Goal: Information Seeking & Learning: Learn about a topic

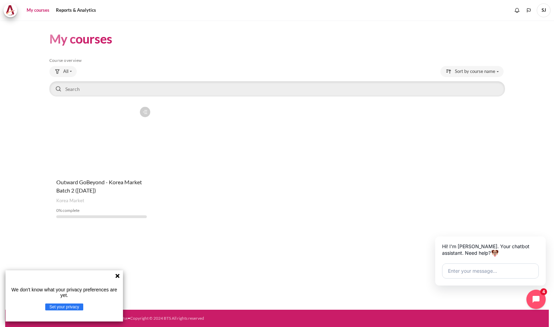
click at [523, 218] on section "My courses Skip Course overview Course overview All" at bounding box center [276, 127] width 543 height 215
click at [549, 238] on button "Close chat widget" at bounding box center [545, 237] width 10 height 10
click at [61, 307] on button "Set your privacy" at bounding box center [64, 306] width 38 height 7
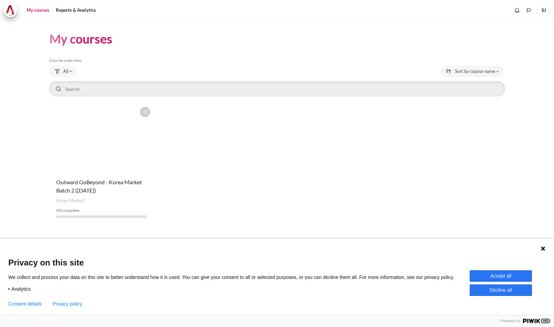
drag, startPoint x: 510, startPoint y: 272, endPoint x: 501, endPoint y: 255, distance: 18.8
click at [511, 272] on button "Accept all" at bounding box center [501, 275] width 62 height 11
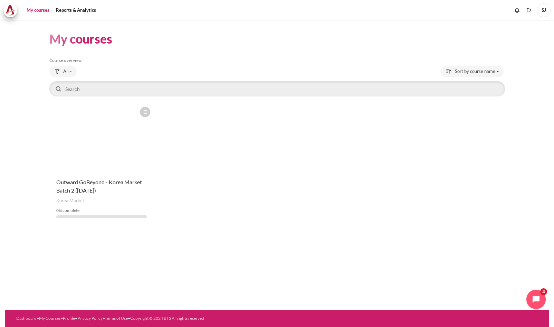
click at [73, 115] on figure "Content" at bounding box center [101, 137] width 105 height 69
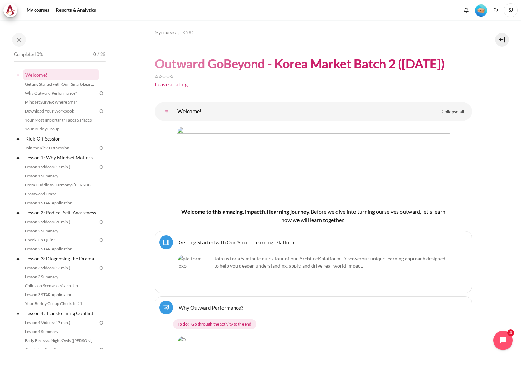
click at [505, 11] on span "SJ" at bounding box center [510, 10] width 14 height 14
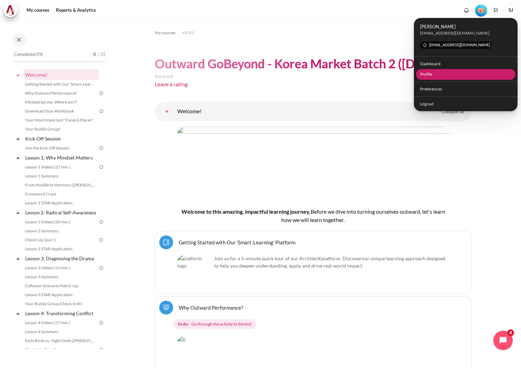
click at [438, 74] on link "Profile" at bounding box center [466, 74] width 100 height 11
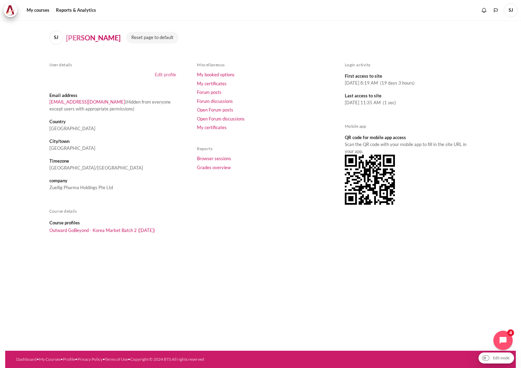
click at [168, 75] on link "Edit profile" at bounding box center [165, 75] width 21 height 6
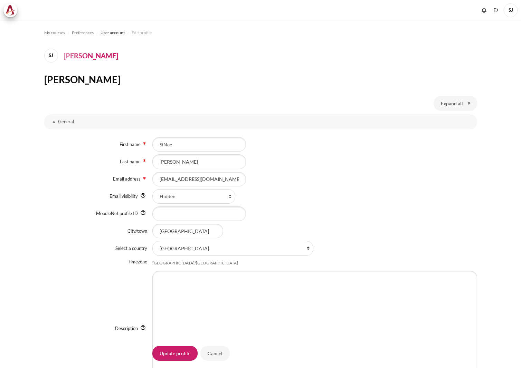
click at [313, 188] on div "First name SiNae Last name Jang Email address [EMAIL_ADDRESS][DOMAIN_NAME] Emai…" at bounding box center [260, 262] width 433 height 262
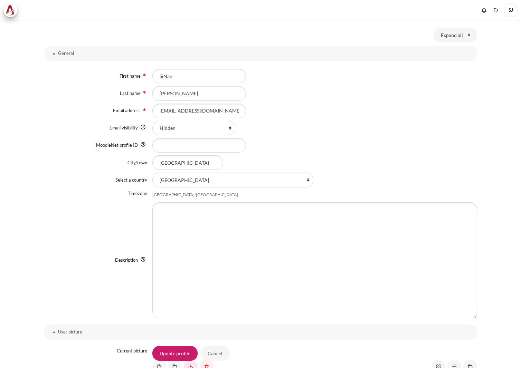
scroll to position [69, 0]
click at [180, 166] on input "Bangkok" at bounding box center [187, 162] width 71 height 15
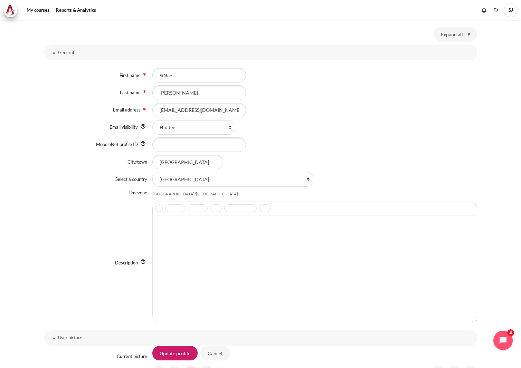
drag, startPoint x: 197, startPoint y: 159, endPoint x: 133, endPoint y: 159, distance: 63.9
click at [133, 159] on div "City/town Bangkok" at bounding box center [260, 162] width 433 height 15
click at [196, 166] on input "[GEOGRAPHIC_DATA]" at bounding box center [187, 162] width 71 height 15
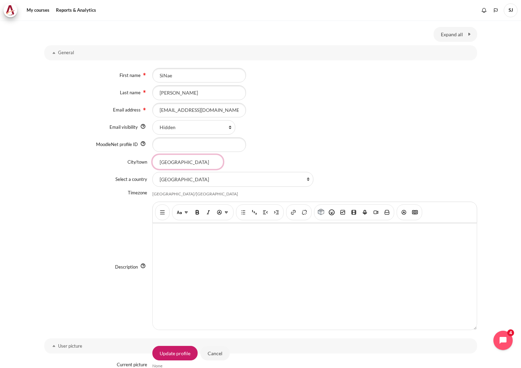
drag, startPoint x: 205, startPoint y: 161, endPoint x: 134, endPoint y: 161, distance: 71.1
click at [134, 161] on div "City/town Bangkok" at bounding box center [260, 162] width 433 height 15
type input "[GEOGRAPHIC_DATA]"
click at [355, 147] on div "Content" at bounding box center [314, 144] width 325 height 15
click at [261, 177] on select "Select a country... Afghanistan Åland Islands Albania Algeria American Samoa An…" at bounding box center [232, 179] width 161 height 15
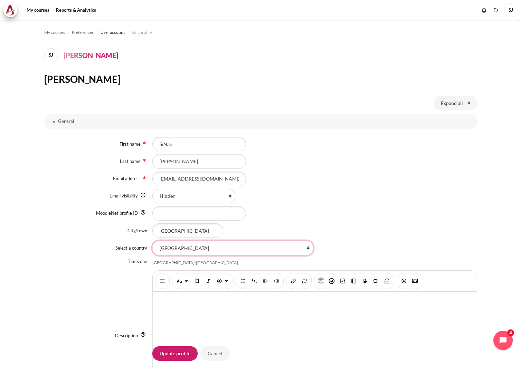
scroll to position [0, 0]
click at [222, 247] on select "Select a country... Afghanistan Åland Islands Albania Algeria American Samoa An…" at bounding box center [232, 248] width 161 height 15
select select "KR"
click at [152, 241] on select "Select a country... Afghanistan Åland Islands Albania Algeria American Samoa An…" at bounding box center [232, 248] width 161 height 15
click at [361, 190] on div "Hidden Visible to everyone Visible to course participants" at bounding box center [314, 196] width 325 height 15
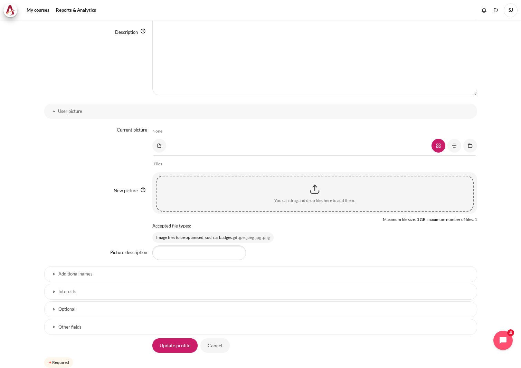
scroll to position [332, 0]
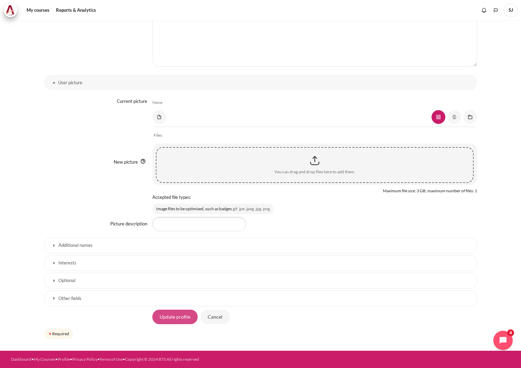
drag, startPoint x: 172, startPoint y: 316, endPoint x: 63, endPoint y: 276, distance: 115.4
click at [171, 316] on input "Update profile" at bounding box center [174, 317] width 45 height 15
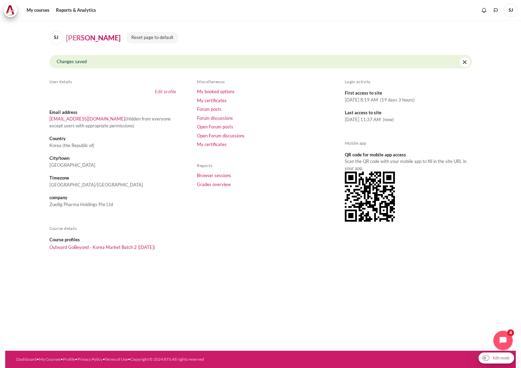
click at [166, 90] on link "Edit profile" at bounding box center [165, 92] width 21 height 6
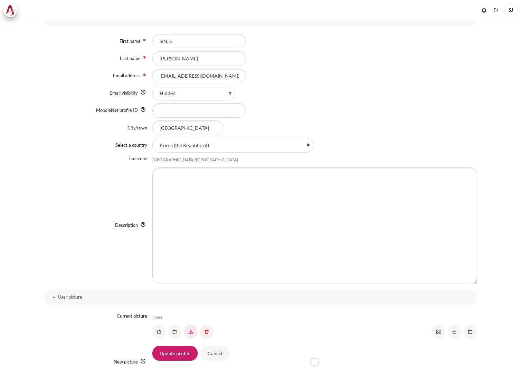
scroll to position [104, 0]
click at [164, 160] on div "[GEOGRAPHIC_DATA]/[GEOGRAPHIC_DATA]" at bounding box center [195, 160] width 86 height 6
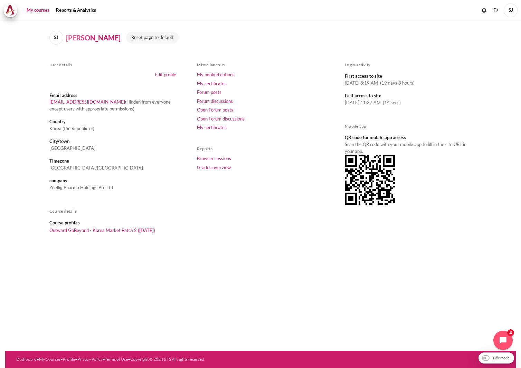
click at [41, 11] on link "My courses" at bounding box center [38, 10] width 28 height 14
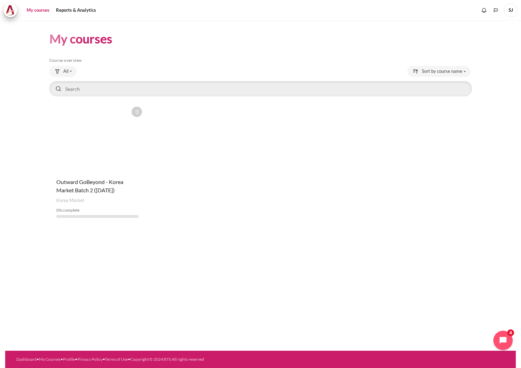
click at [80, 135] on figure "Content" at bounding box center [97, 137] width 96 height 69
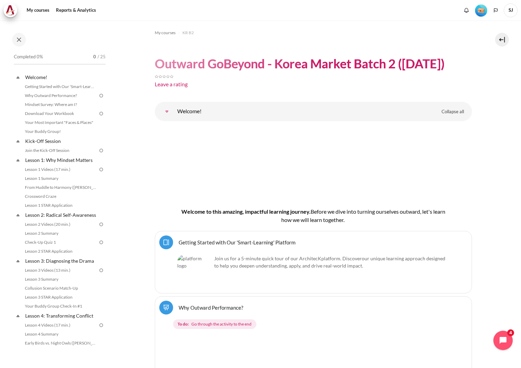
click at [236, 222] on h4 "Welcome to this amazing, impactful learning journey. B efore we dive into turni…" at bounding box center [313, 215] width 273 height 17
click at [226, 240] on link "Getting Started with Our 'Smart-Learning' Platform Page" at bounding box center [236, 242] width 117 height 7
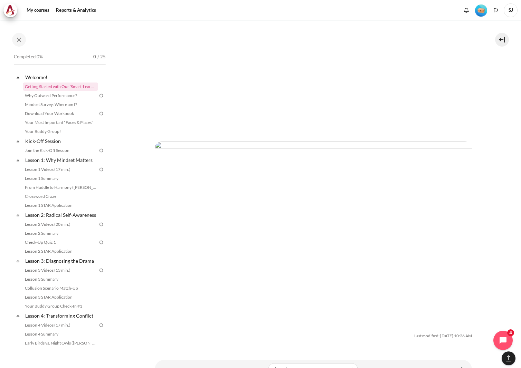
scroll to position [1461, 0]
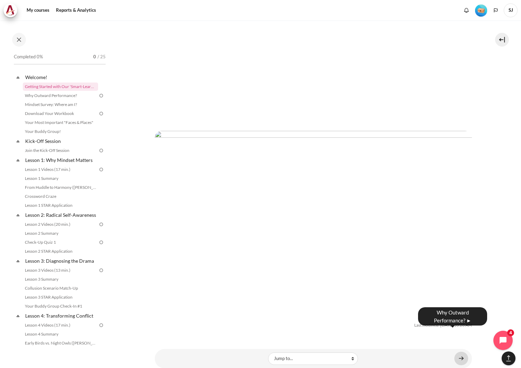
click at [459, 352] on link "Content" at bounding box center [461, 358] width 14 height 13
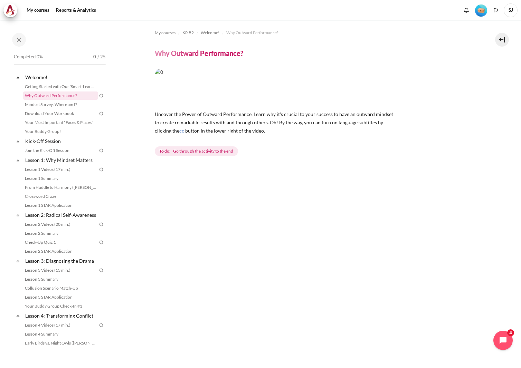
click at [264, 95] on img "Content" at bounding box center [276, 87] width 242 height 38
click at [192, 132] on span "button in the lower right of the video." at bounding box center [225, 131] width 80 height 6
click at [207, 96] on img "Content" at bounding box center [276, 87] width 242 height 38
click at [259, 93] on img "Content" at bounding box center [276, 87] width 242 height 38
click at [377, 151] on div "To do: Go through the activity to the end" at bounding box center [313, 151] width 317 height 12
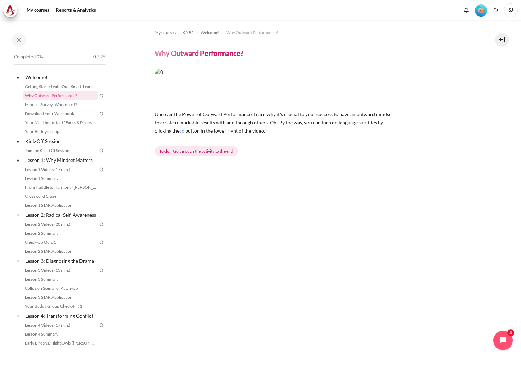
click at [203, 91] on img "Content" at bounding box center [276, 87] width 242 height 38
click at [245, 119] on p "Uncover the Power of Outward Performance. Learn why it's crucial to your succes…" at bounding box center [276, 122] width 242 height 25
click at [419, 77] on div "Uncover the Power of Outward Performance. Learn why it's crucial to your succes…" at bounding box center [313, 112] width 317 height 89
click at [278, 79] on img "Content" at bounding box center [276, 87] width 242 height 38
click at [190, 53] on h4 "Why Outward Performance?" at bounding box center [199, 53] width 88 height 9
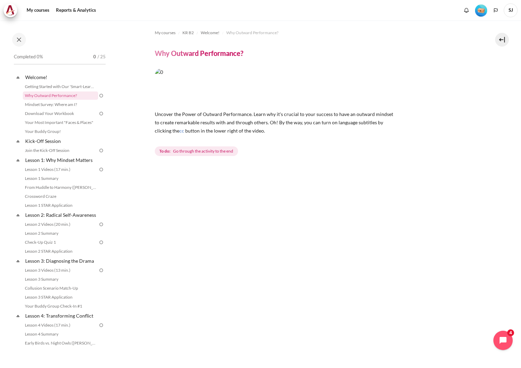
click at [193, 153] on span "Go through the activity to the end" at bounding box center [203, 151] width 60 height 6
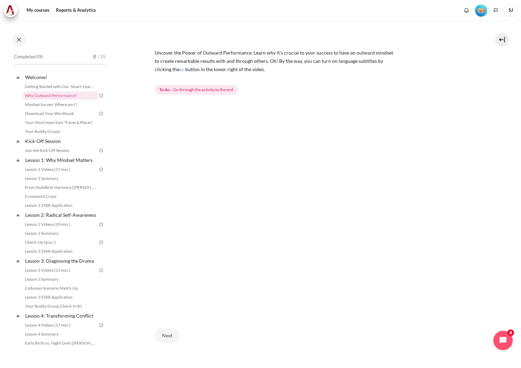
scroll to position [98, 0]
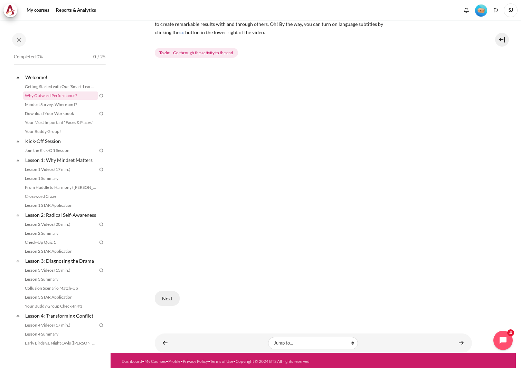
click at [170, 294] on button "Next" at bounding box center [167, 298] width 25 height 15
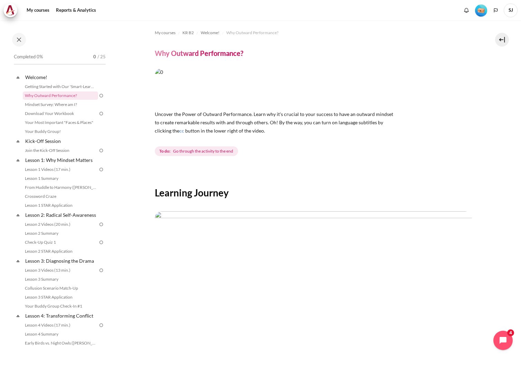
scroll to position [112, 0]
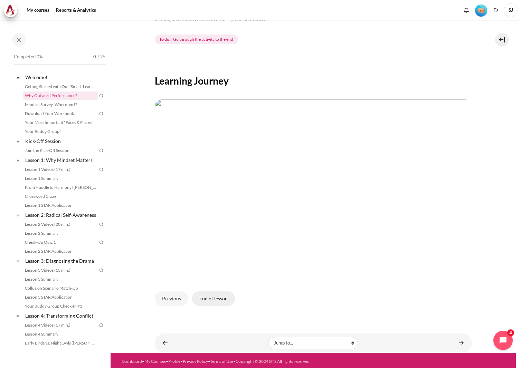
click at [217, 299] on button "End of lesson" at bounding box center [213, 298] width 43 height 15
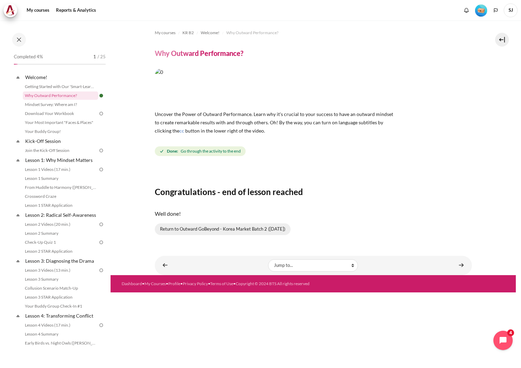
click at [182, 228] on link "Return to Outward GoBeyond - Korea Market Batch 2 (Sep 2025)" at bounding box center [223, 229] width 136 height 12
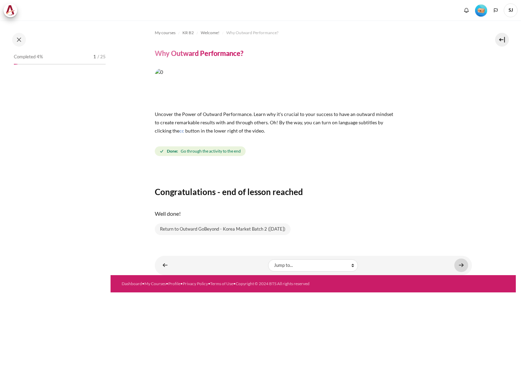
click at [461, 264] on link "Content" at bounding box center [461, 265] width 14 height 13
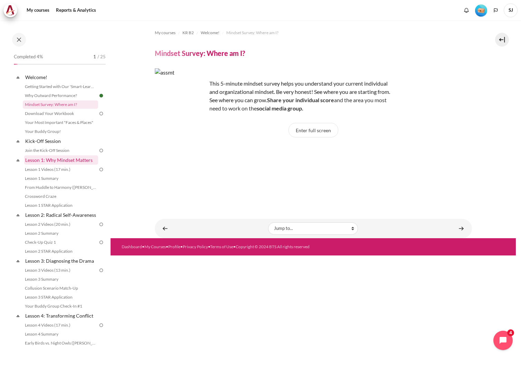
click at [46, 159] on link "Lesson 1: Why Mindset Matters" at bounding box center [61, 159] width 74 height 9
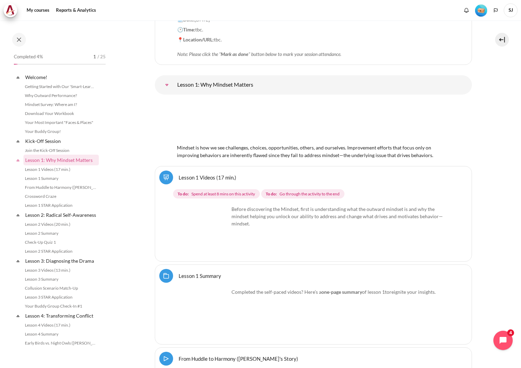
scroll to position [75, 0]
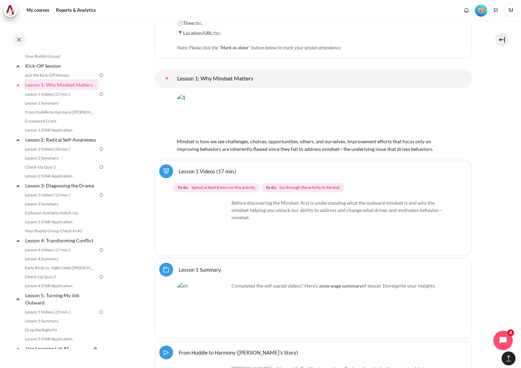
click at [185, 168] on link "Lesson 1 Videos (17 min.)" at bounding box center [207, 171] width 58 height 7
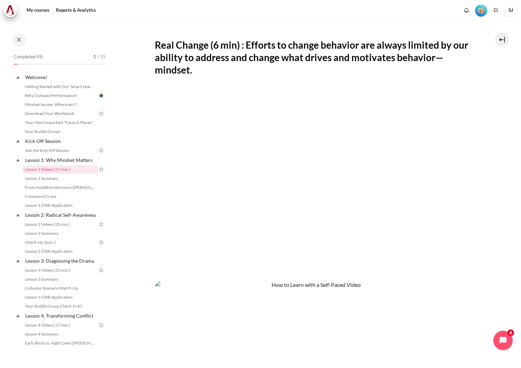
scroll to position [54, 0]
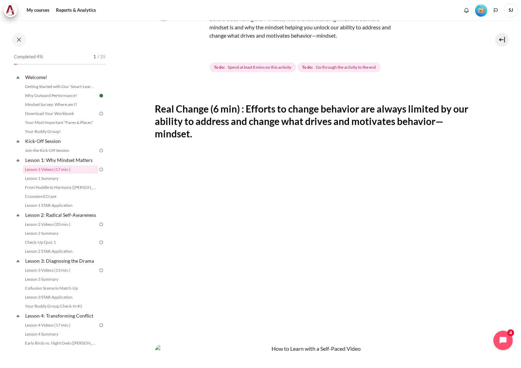
click at [201, 55] on img "Content" at bounding box center [181, 41] width 52 height 52
click at [197, 54] on img "Content" at bounding box center [181, 41] width 52 height 52
click at [373, 116] on h2 "Real Change (6 min) : Efforts to change behavior are always limited by our abil…" at bounding box center [313, 122] width 317 height 38
click at [213, 150] on div "Content" at bounding box center [313, 302] width 317 height 311
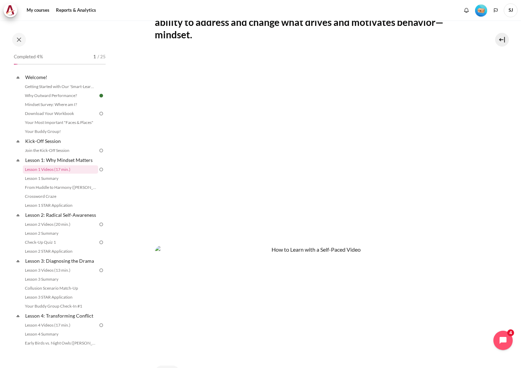
scroll to position [157, 0]
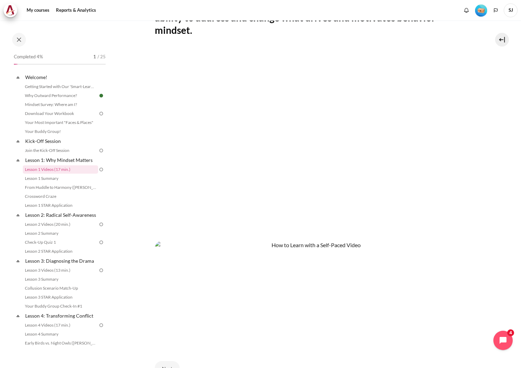
click at [485, 163] on section "My courses KR B2 Lesson 1: Why Mindset Matters Lesson 1 Videos (17 min.) Lesson…" at bounding box center [312, 143] width 405 height 560
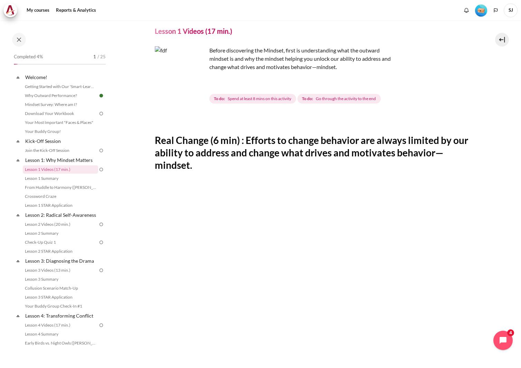
scroll to position [19, 0]
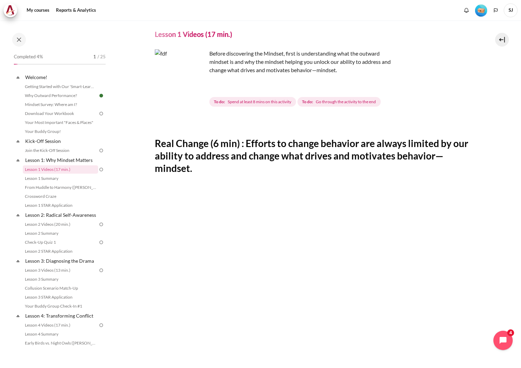
click at [237, 99] on span "Spend at least 8 mins on this activity" at bounding box center [260, 102] width 64 height 6
click at [242, 102] on span "Spend at least 8 mins on this activity" at bounding box center [260, 102] width 64 height 6
click at [217, 153] on h2 "Real Change (6 min) : Efforts to change behavior are always limited by our abil…" at bounding box center [313, 156] width 317 height 38
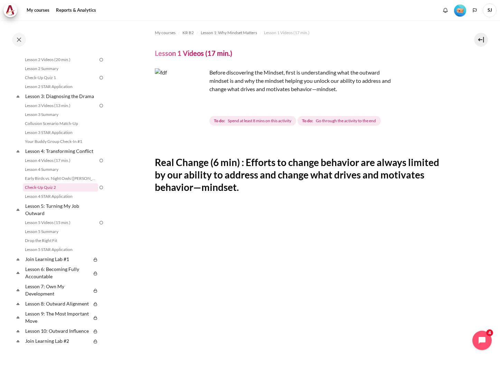
scroll to position [164, 0]
click at [486, 179] on section "My courses KR B2 Lesson 1: Why Mindset Matters Lesson 1 Videos (17 min.) Lesson…" at bounding box center [302, 290] width 384 height 541
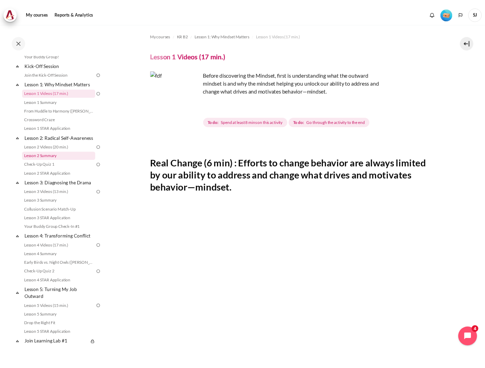
scroll to position [69, 0]
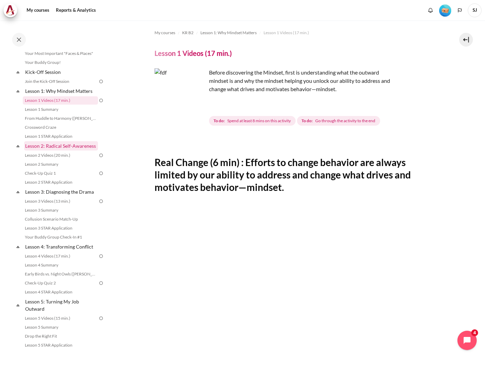
click at [54, 151] on link "Lesson 2: Radical Self-Awareness" at bounding box center [61, 145] width 74 height 9
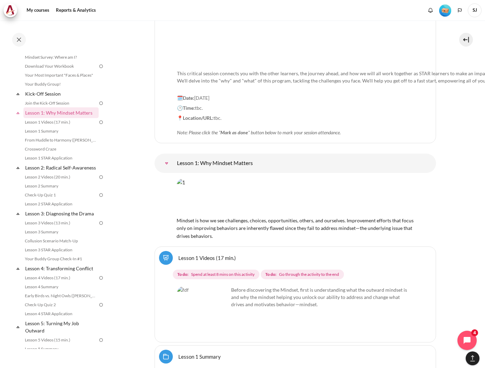
scroll to position [829, 0]
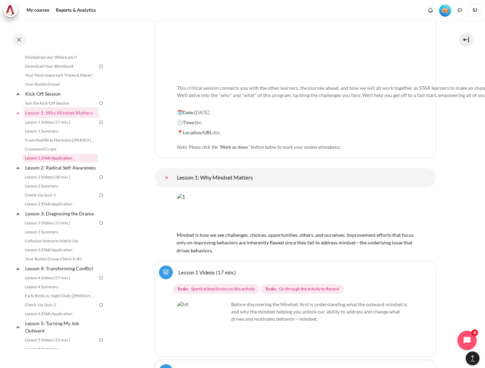
click at [36, 160] on link "Lesson 1 STAR Application" at bounding box center [60, 158] width 75 height 8
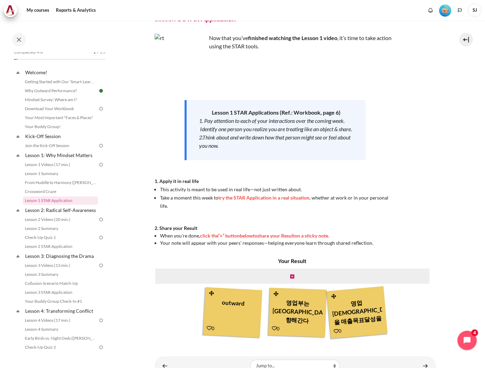
scroll to position [66, 0]
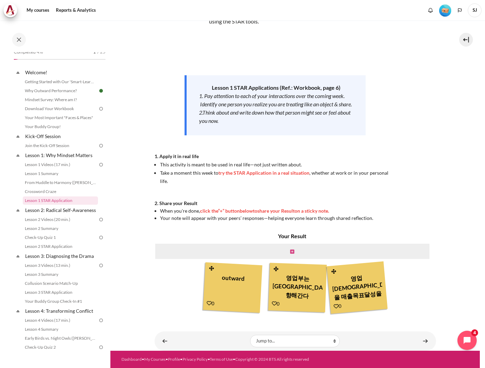
click at [292, 249] on icon "Content" at bounding box center [292, 251] width 4 height 5
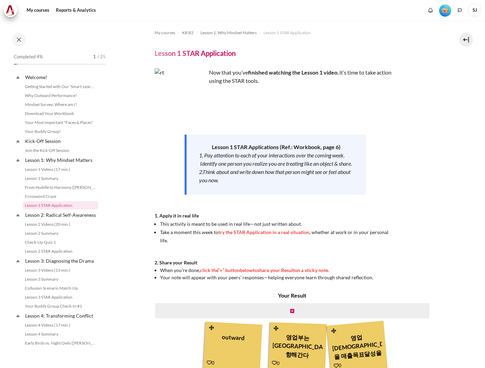
scroll to position [5, 0]
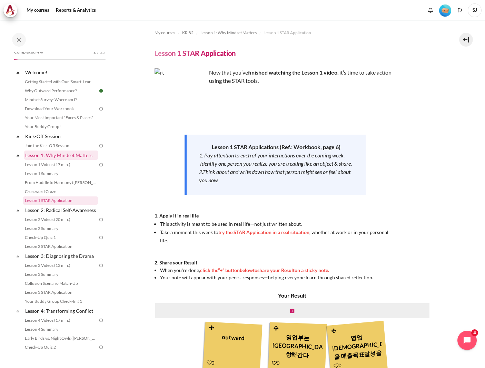
click at [68, 155] on link "Lesson 1: Why Mindset Matters" at bounding box center [61, 155] width 74 height 9
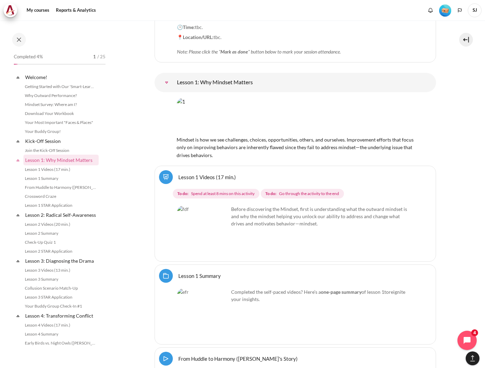
scroll to position [75, 0]
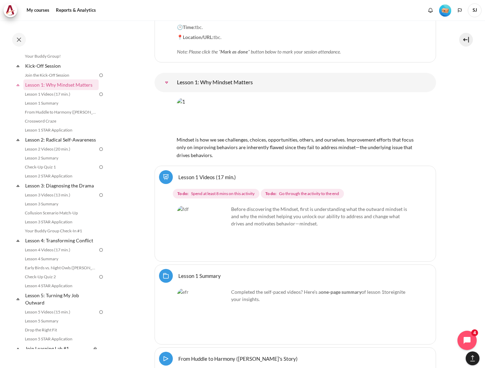
click at [481, 79] on div "My courses KR B2 Outward GoBeyond - Korea Market Batch 2 ([DATE]) Leave a ratin…" at bounding box center [242, 194] width 485 height 348
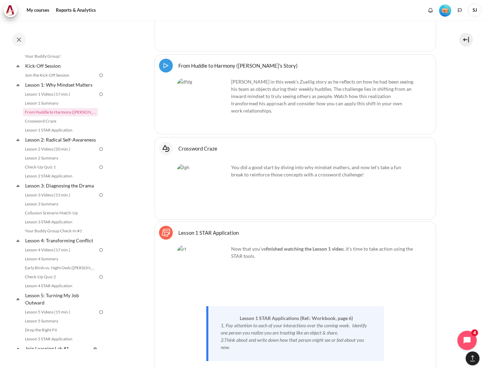
scroll to position [1200, 0]
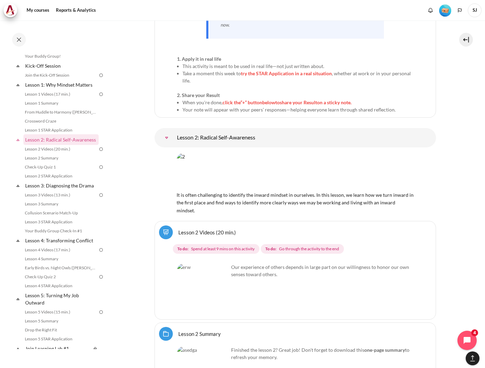
scroll to position [1545, 0]
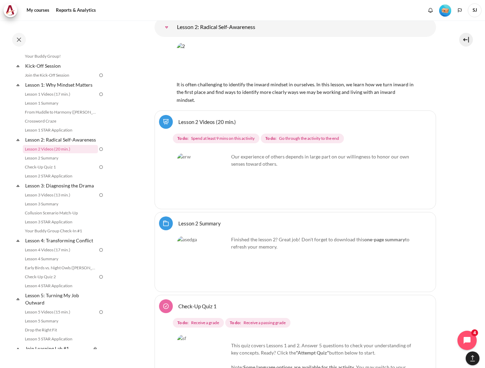
scroll to position [1683, 0]
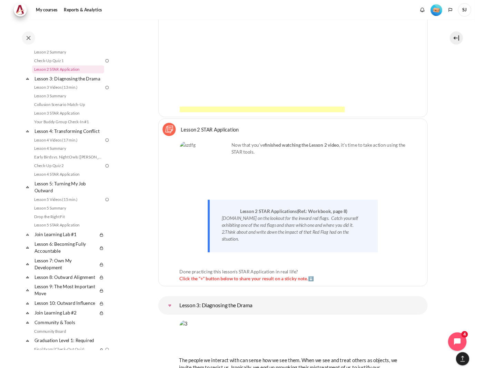
scroll to position [2101, 0]
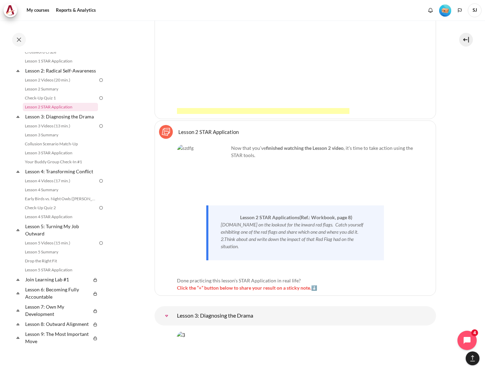
scroll to position [179, 0]
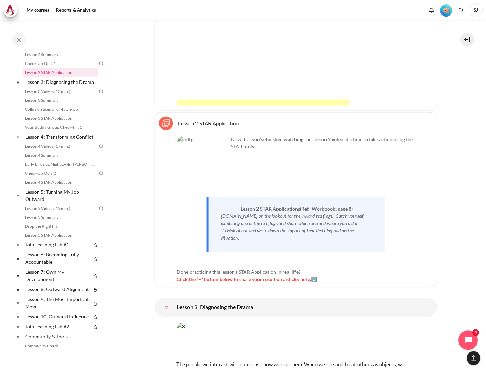
scroll to position [2102, 0]
